Goal: Complete application form

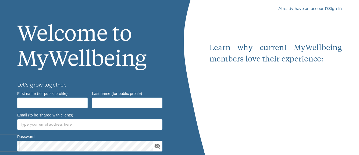
scroll to position [27, 0]
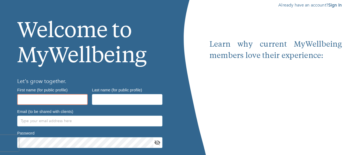
click at [26, 100] on input "text" at bounding box center [52, 99] width 71 height 11
type input "Maria"
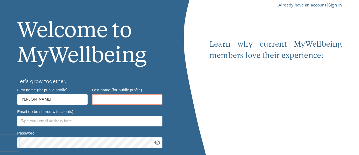
type input "Antoine"
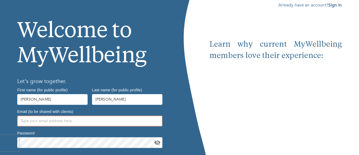
type input "[EMAIL_ADDRESS][DOMAIN_NAME]"
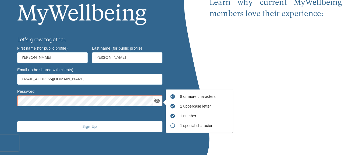
scroll to position [69, 0]
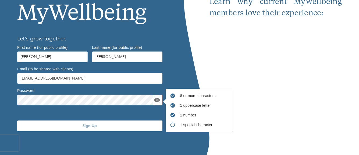
click at [95, 125] on span "Sign Up" at bounding box center [89, 125] width 141 height 5
click at [156, 101] on icon "toggle password visibility" at bounding box center [158, 99] width 6 height 5
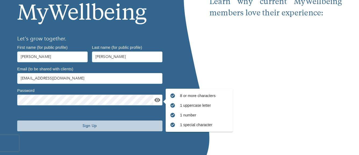
click at [88, 126] on span "Sign Up" at bounding box center [89, 125] width 141 height 5
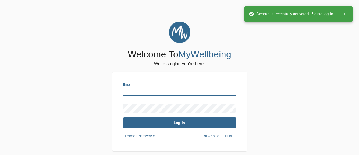
click at [132, 88] on input "text" at bounding box center [179, 91] width 113 height 9
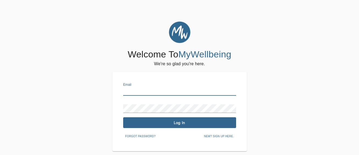
type input "[EMAIL_ADDRESS][DOMAIN_NAME]"
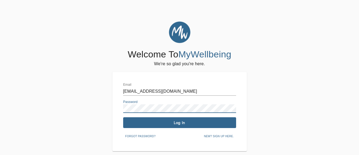
click at [180, 121] on span "Log In" at bounding box center [179, 122] width 109 height 5
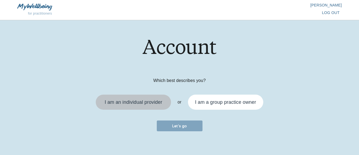
click at [151, 104] on div "I am an individual provider" at bounding box center [134, 102] width 58 height 5
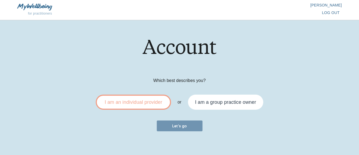
click at [177, 129] on button "Let's go" at bounding box center [180, 125] width 46 height 11
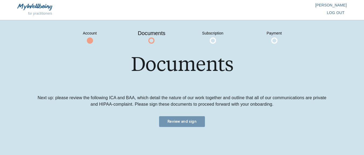
click at [180, 122] on span "Review and sign" at bounding box center [181, 121] width 41 height 5
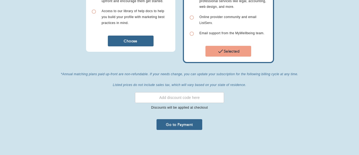
scroll to position [224, 0]
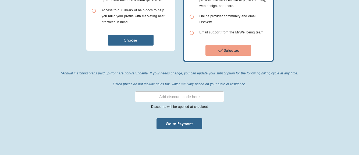
click at [159, 97] on input "text" at bounding box center [179, 96] width 89 height 11
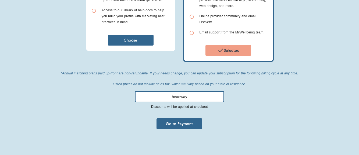
type input "headway"
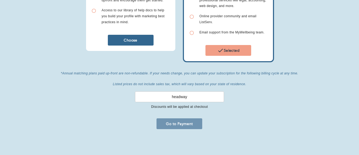
click at [170, 124] on span "Go to Payment" at bounding box center [179, 123] width 41 height 5
